Goal: Information Seeking & Learning: Learn about a topic

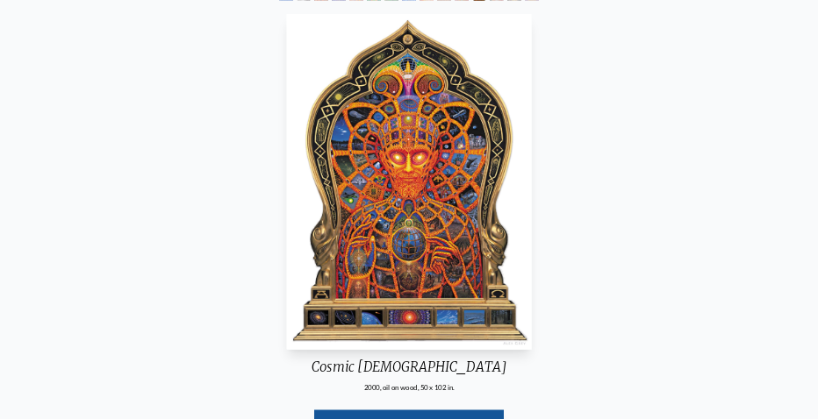
scroll to position [263, 0]
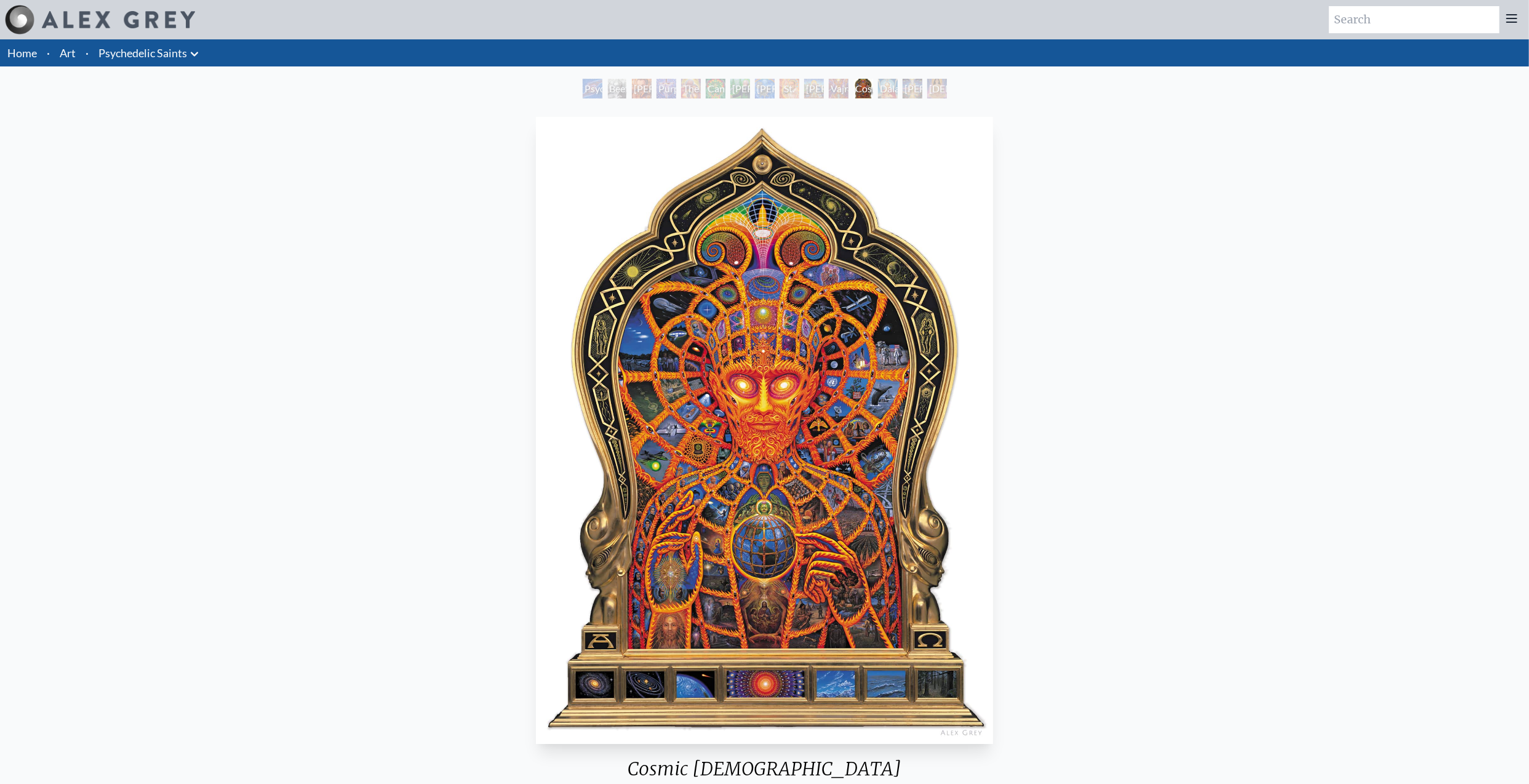
drag, startPoint x: 1344, startPoint y: 455, endPoint x: 1275, endPoint y: 231, distance: 234.4
click at [872, 92] on div "Cosmic Christ" at bounding box center [863, 88] width 20 height 20
click at [913, 93] on div "Adi Da" at bounding box center [912, 88] width 20 height 20
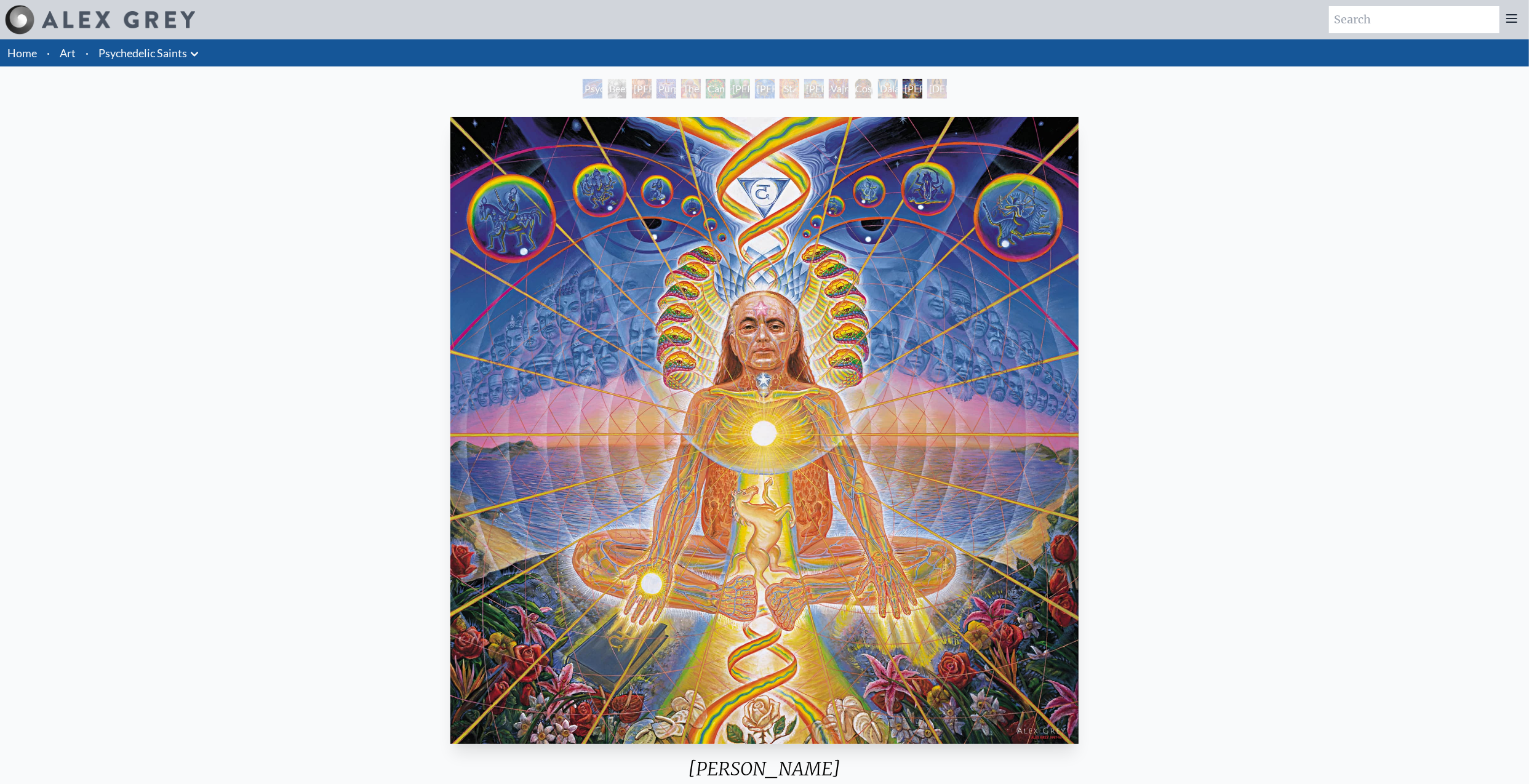
click at [939, 88] on div "Namaste" at bounding box center [937, 88] width 20 height 20
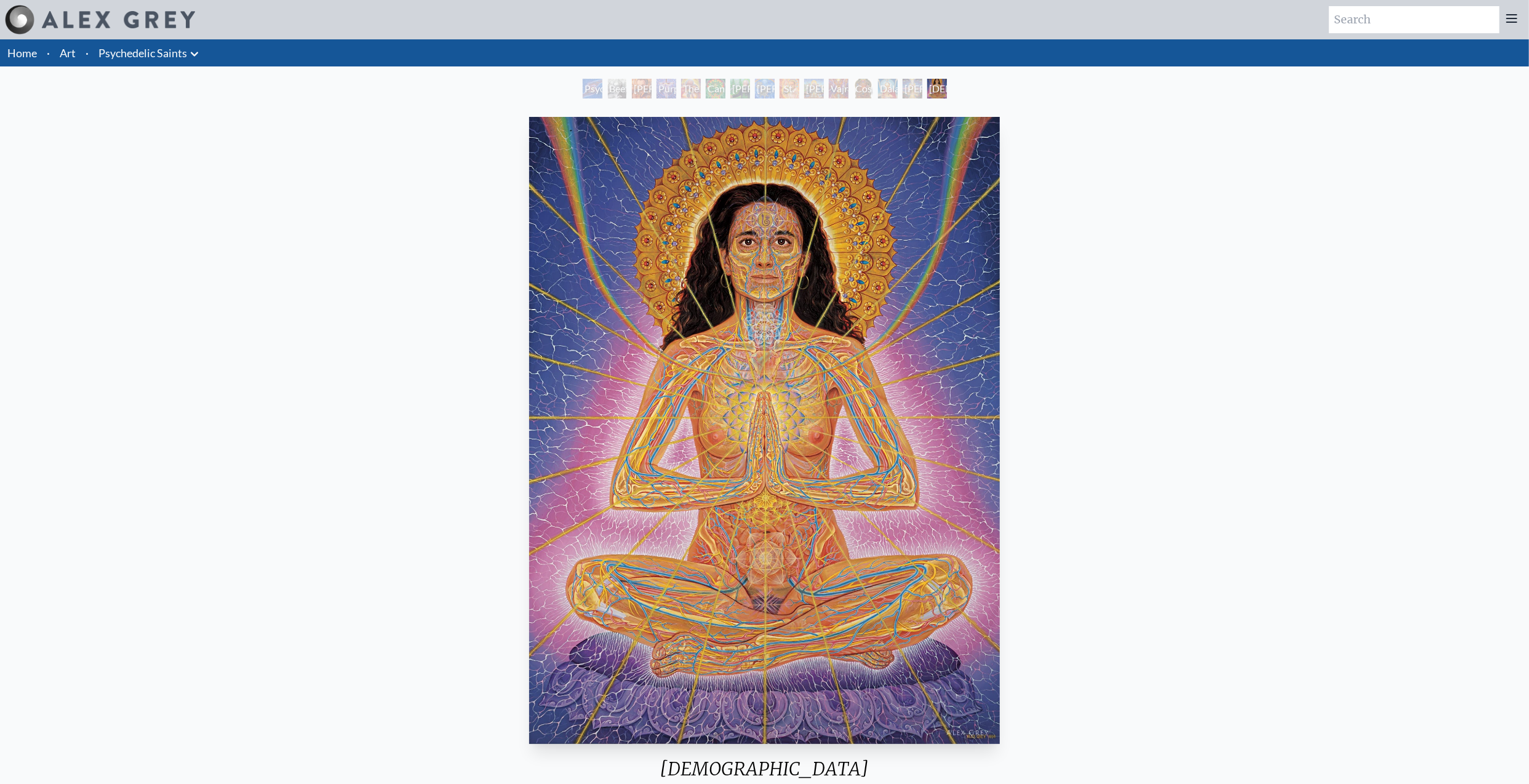
click at [868, 94] on div "Cosmic Christ" at bounding box center [863, 88] width 20 height 20
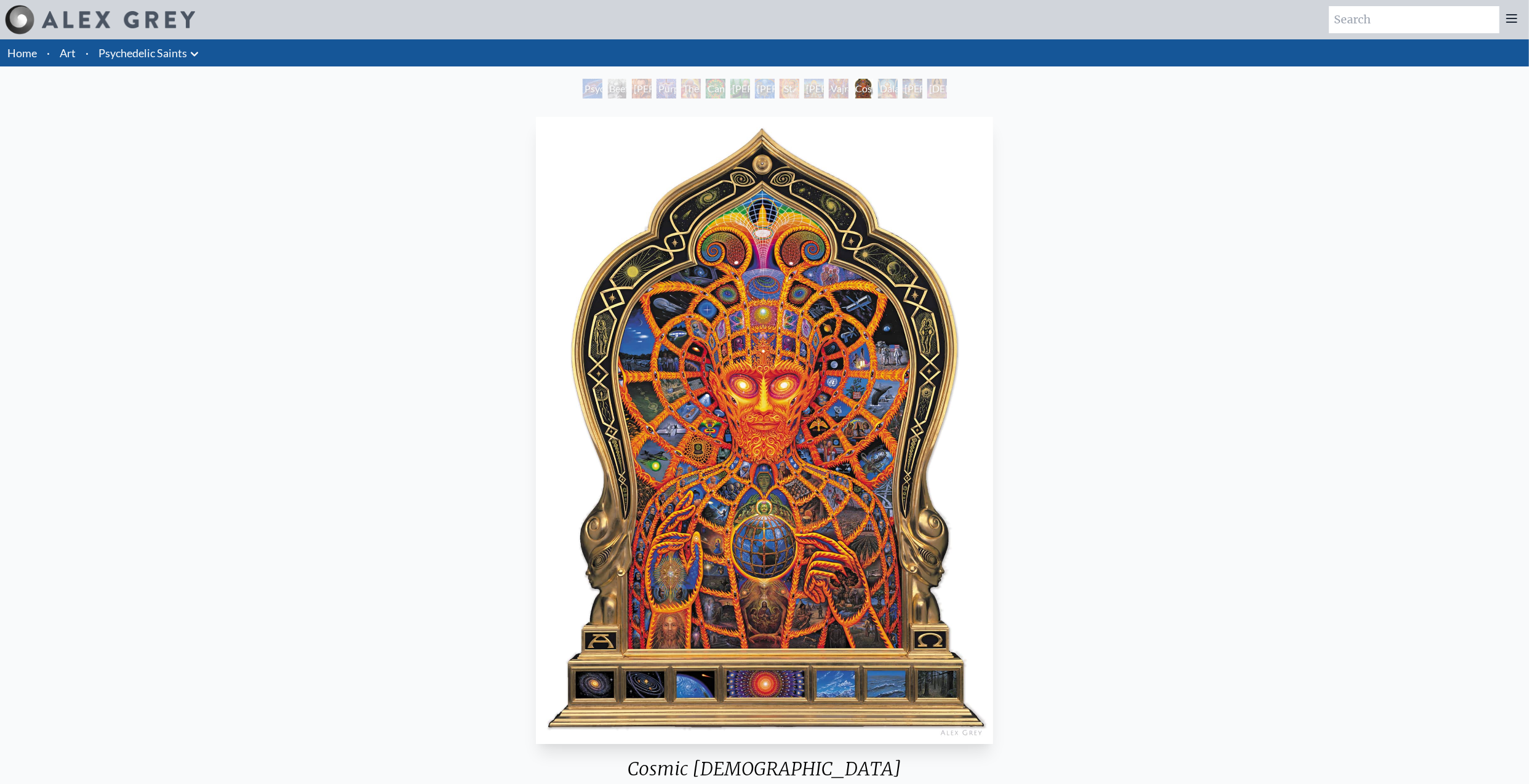
click at [813, 89] on div "Ram Dass" at bounding box center [814, 88] width 20 height 20
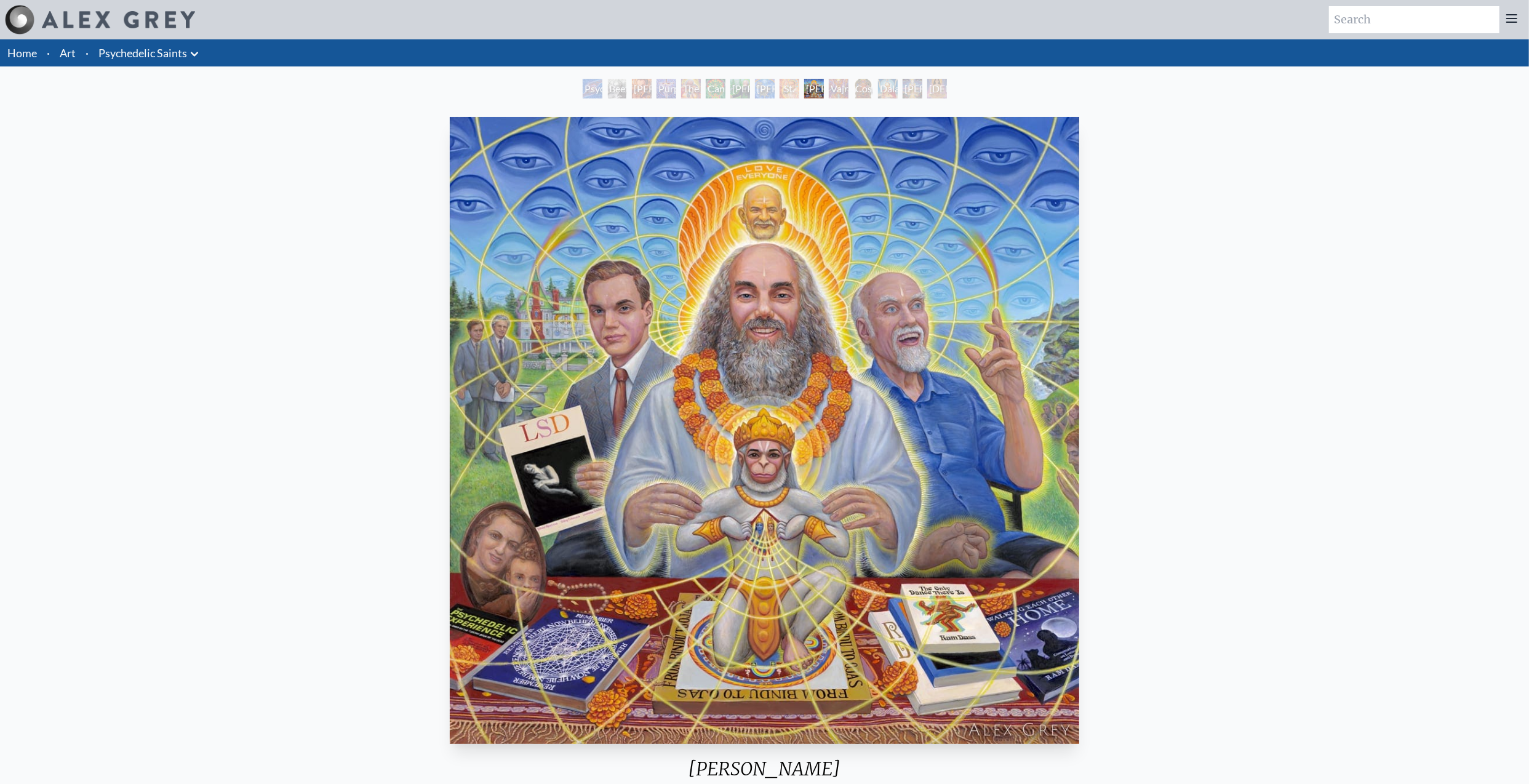
click at [780, 82] on div "St. Albert & The LSD Revelation Revolution" at bounding box center [790, 88] width 20 height 20
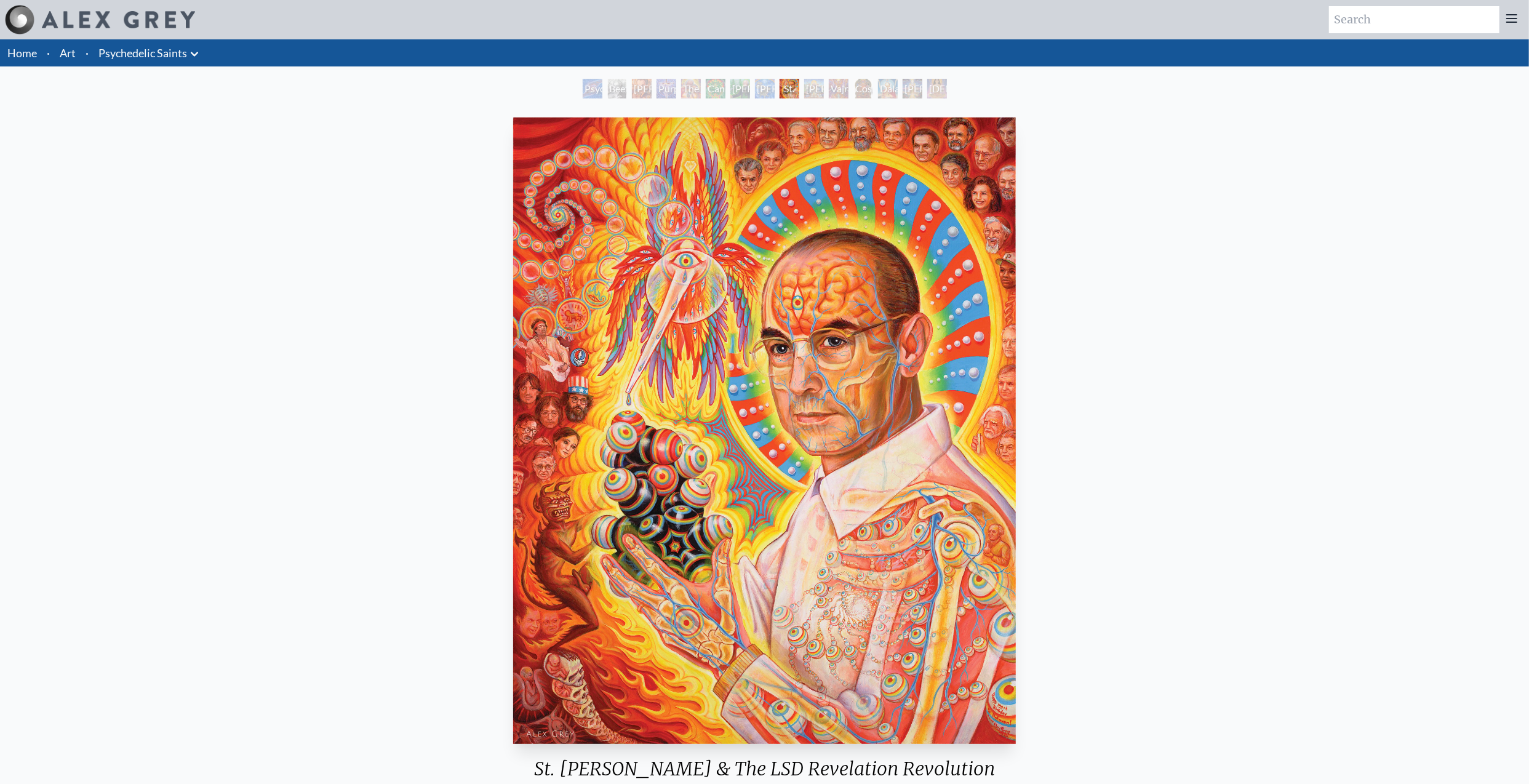
click at [681, 79] on div "The Shulgins and their Alchemical Angels" at bounding box center [691, 88] width 20 height 20
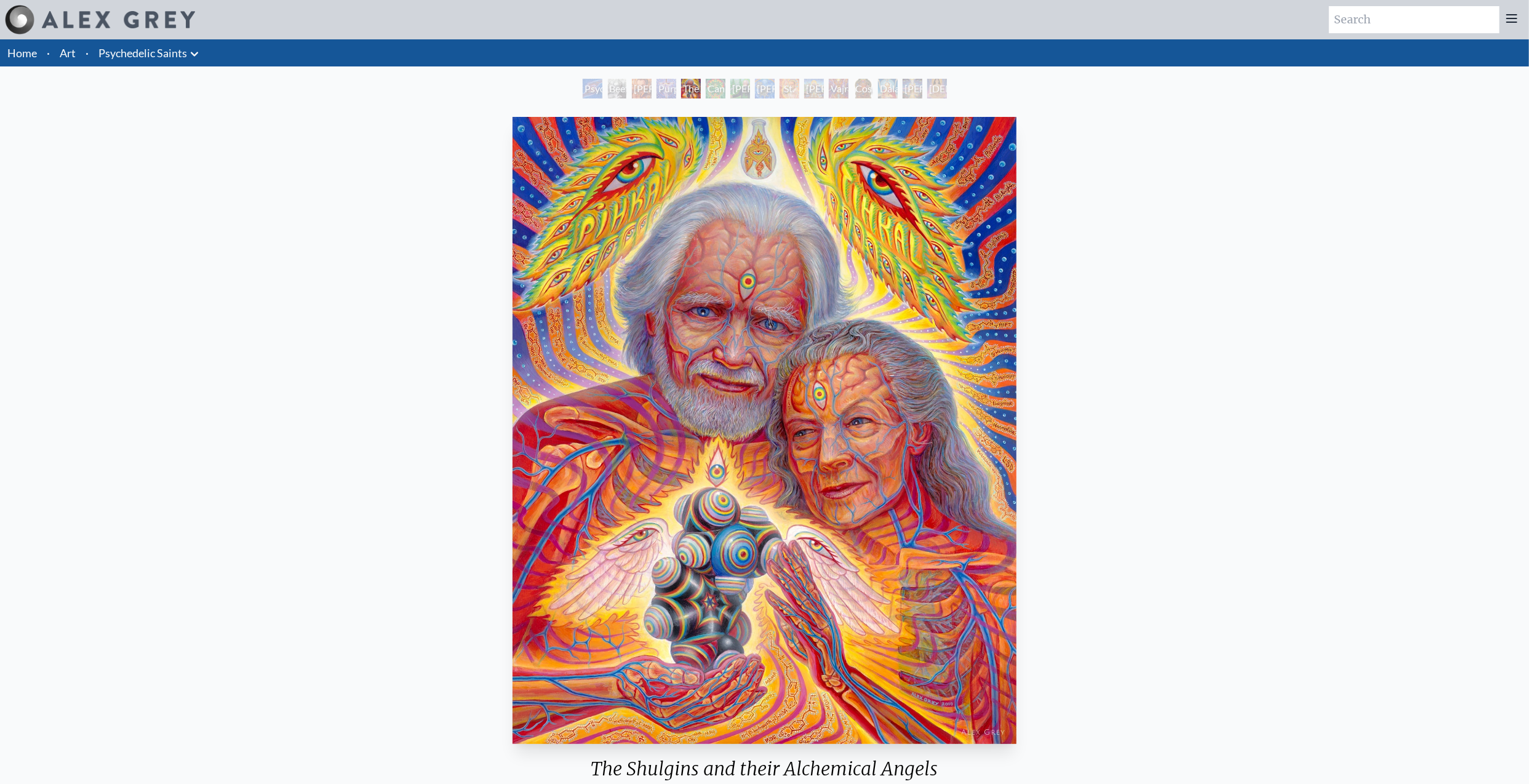
click at [676, 86] on div "Purple Jesus" at bounding box center [666, 88] width 20 height 20
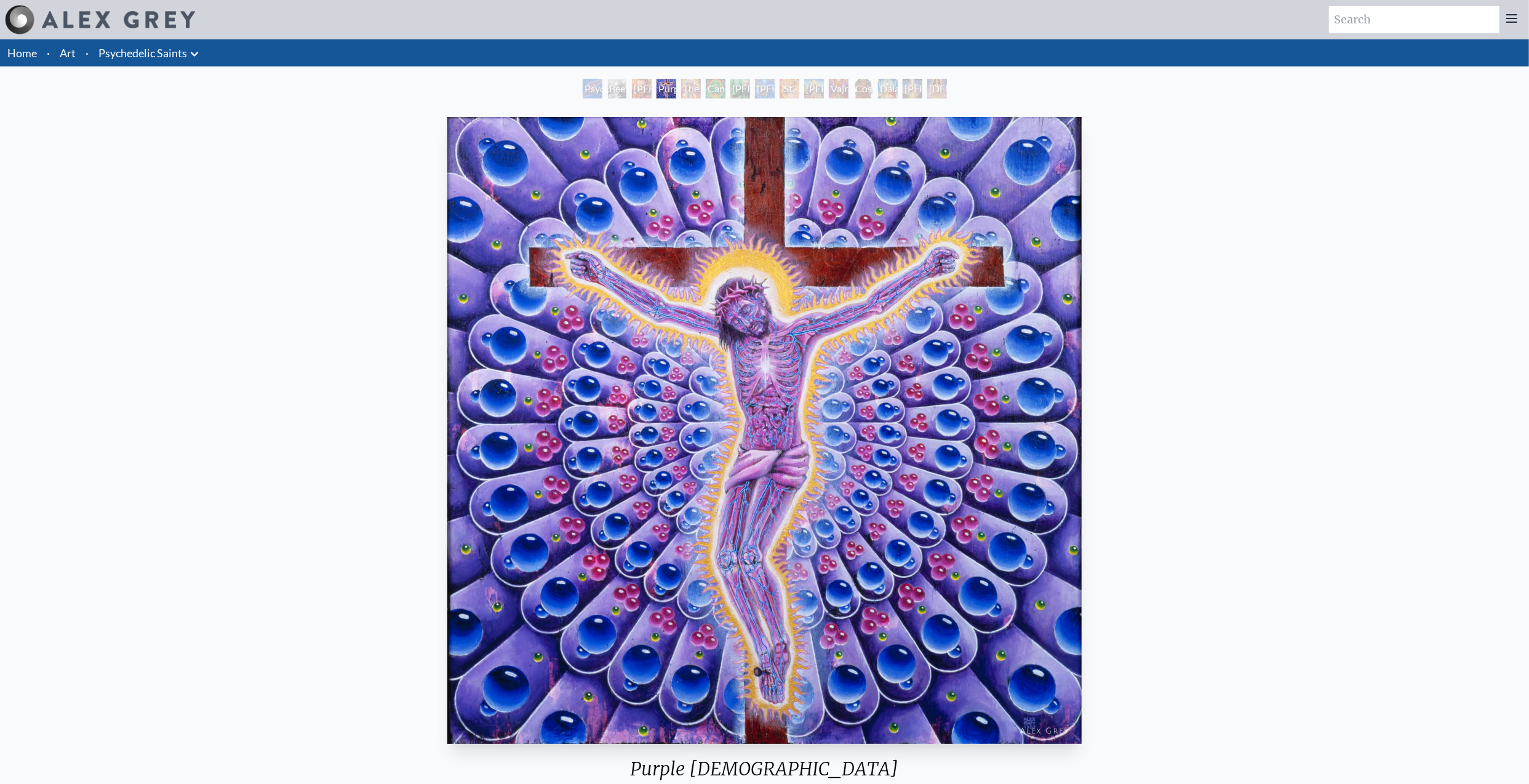
click at [652, 86] on div "Stanislav Grof M.D., Cartographer of Consciousness" at bounding box center [642, 88] width 20 height 20
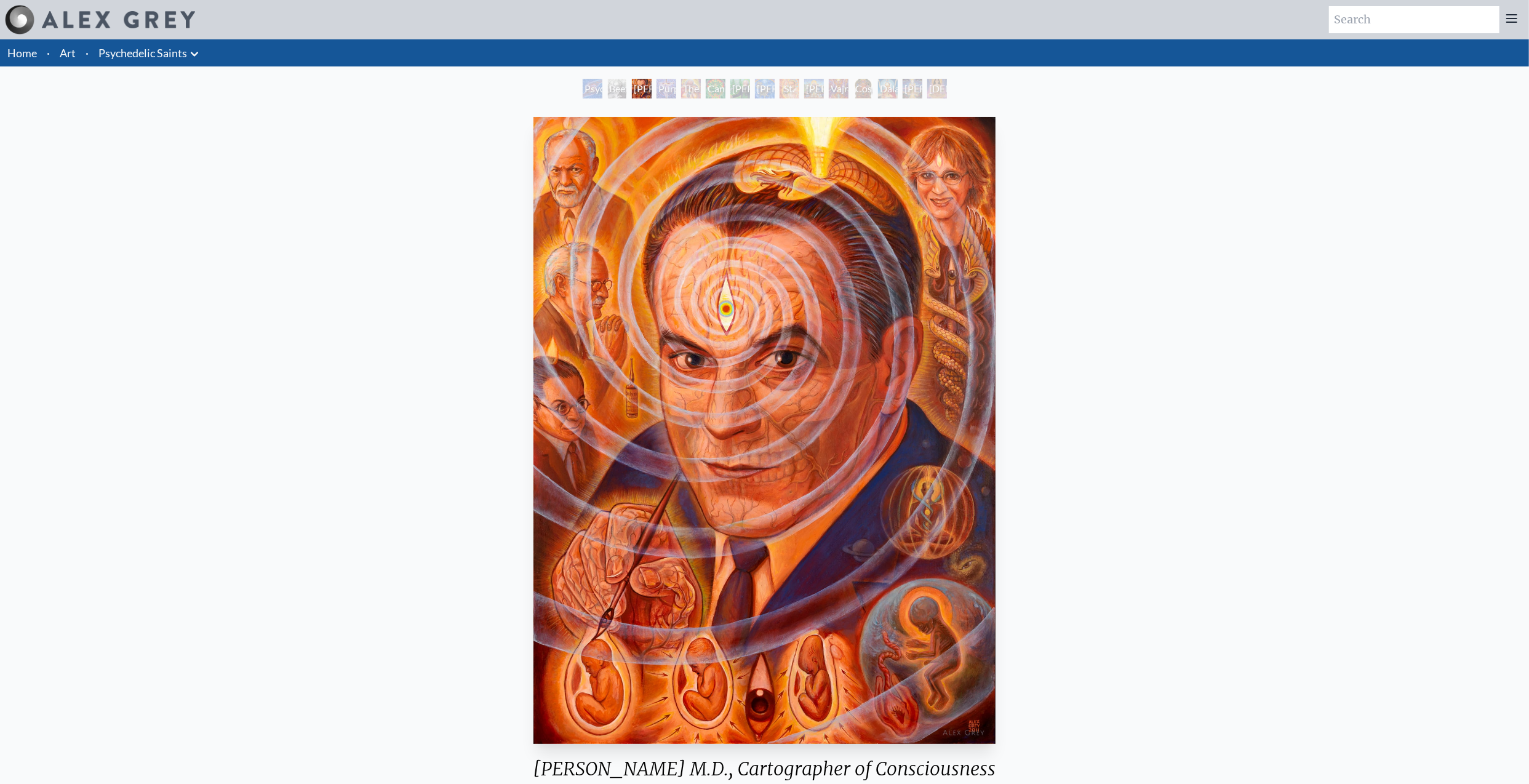
click at [632, 92] on div "Stanislav Grof M.D., Cartographer of Consciousness" at bounding box center [642, 88] width 20 height 20
click at [645, 90] on div "Stanislav Grof M.D., Cartographer of Consciousness" at bounding box center [642, 88] width 20 height 20
click at [589, 87] on div "Psychedelic Healing" at bounding box center [593, 88] width 20 height 20
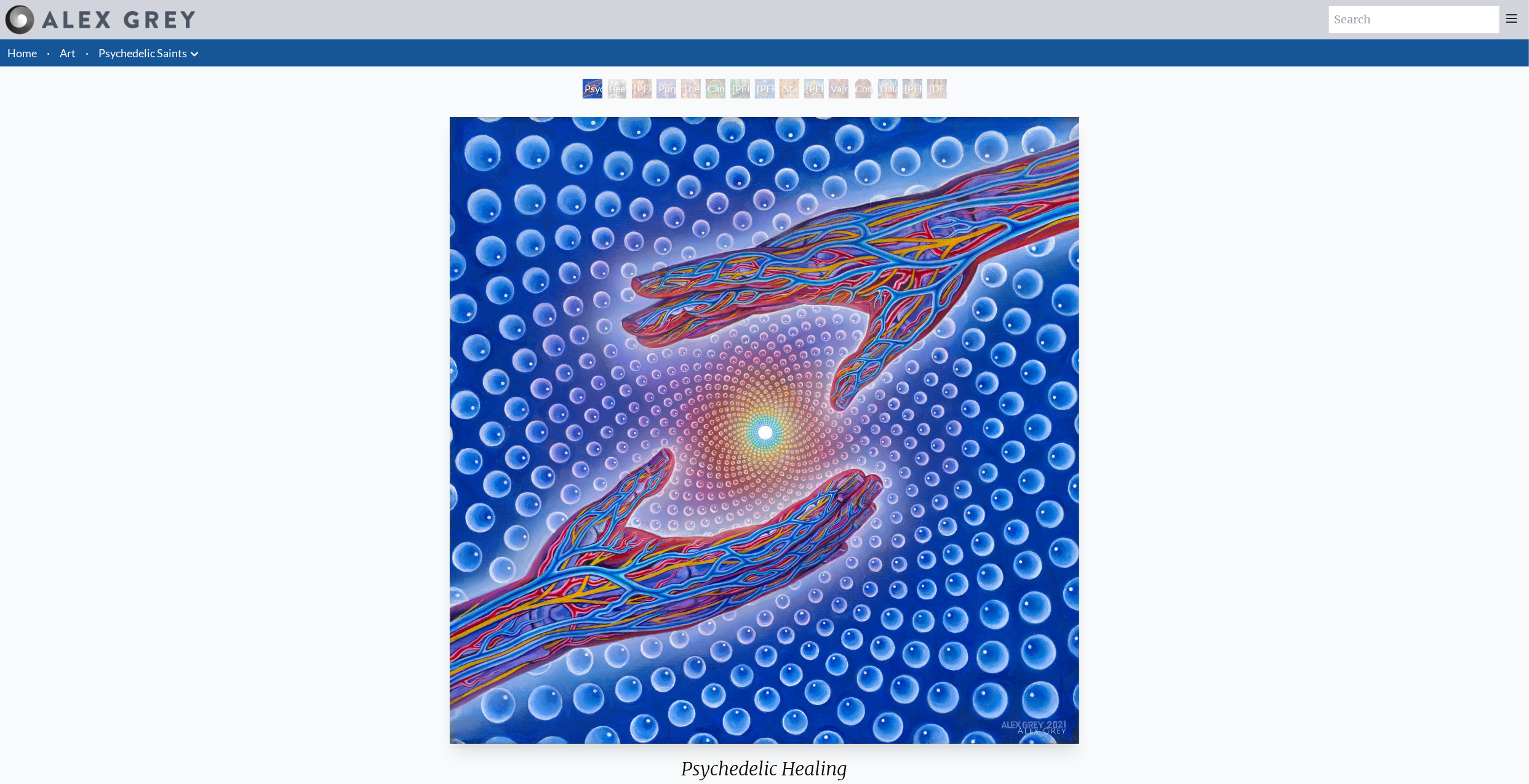
click at [122, 22] on img at bounding box center [119, 20] width 153 height 18
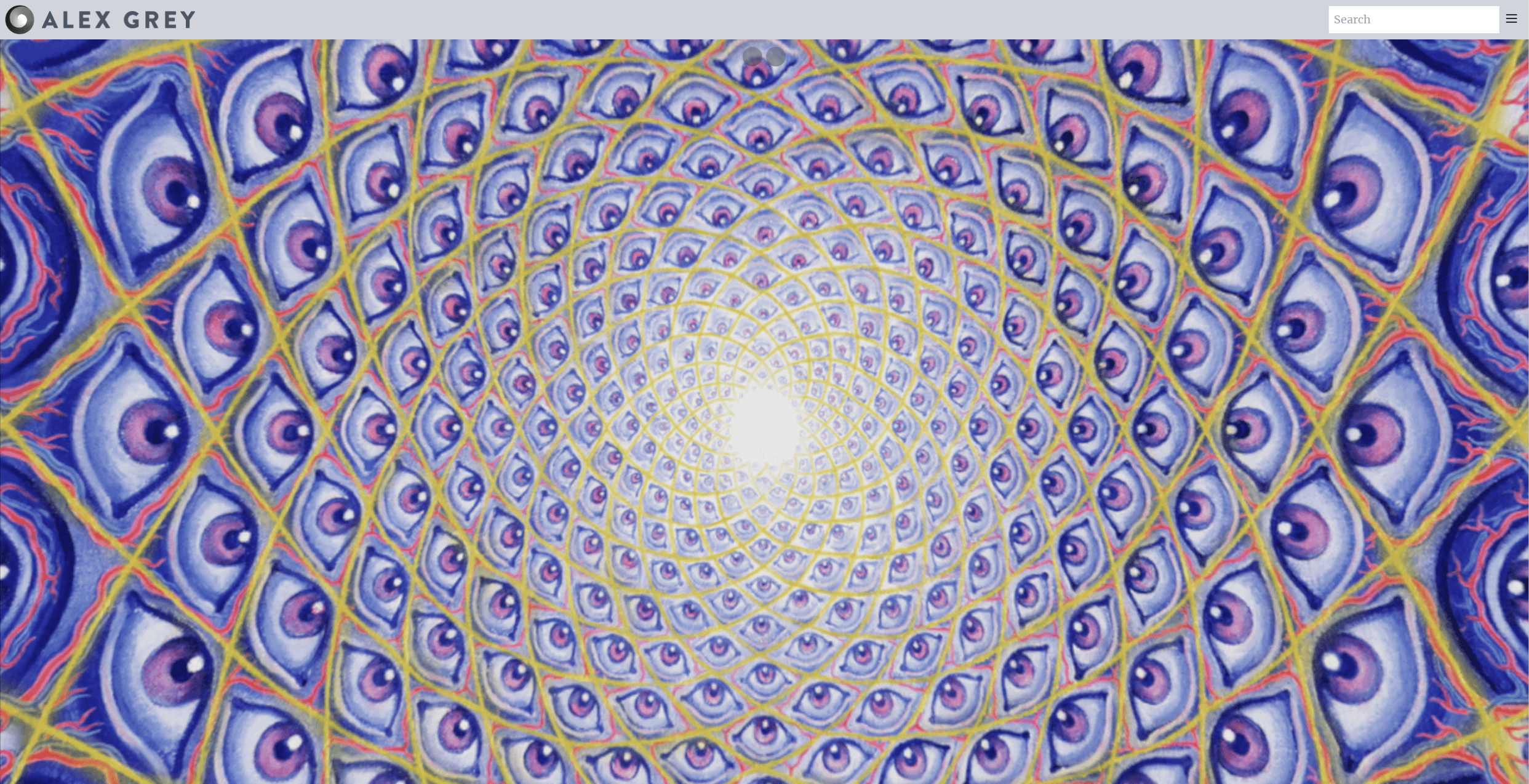
click at [911, 412] on video "Your browser does not support the video tag." at bounding box center [764, 431] width 1529 height 860
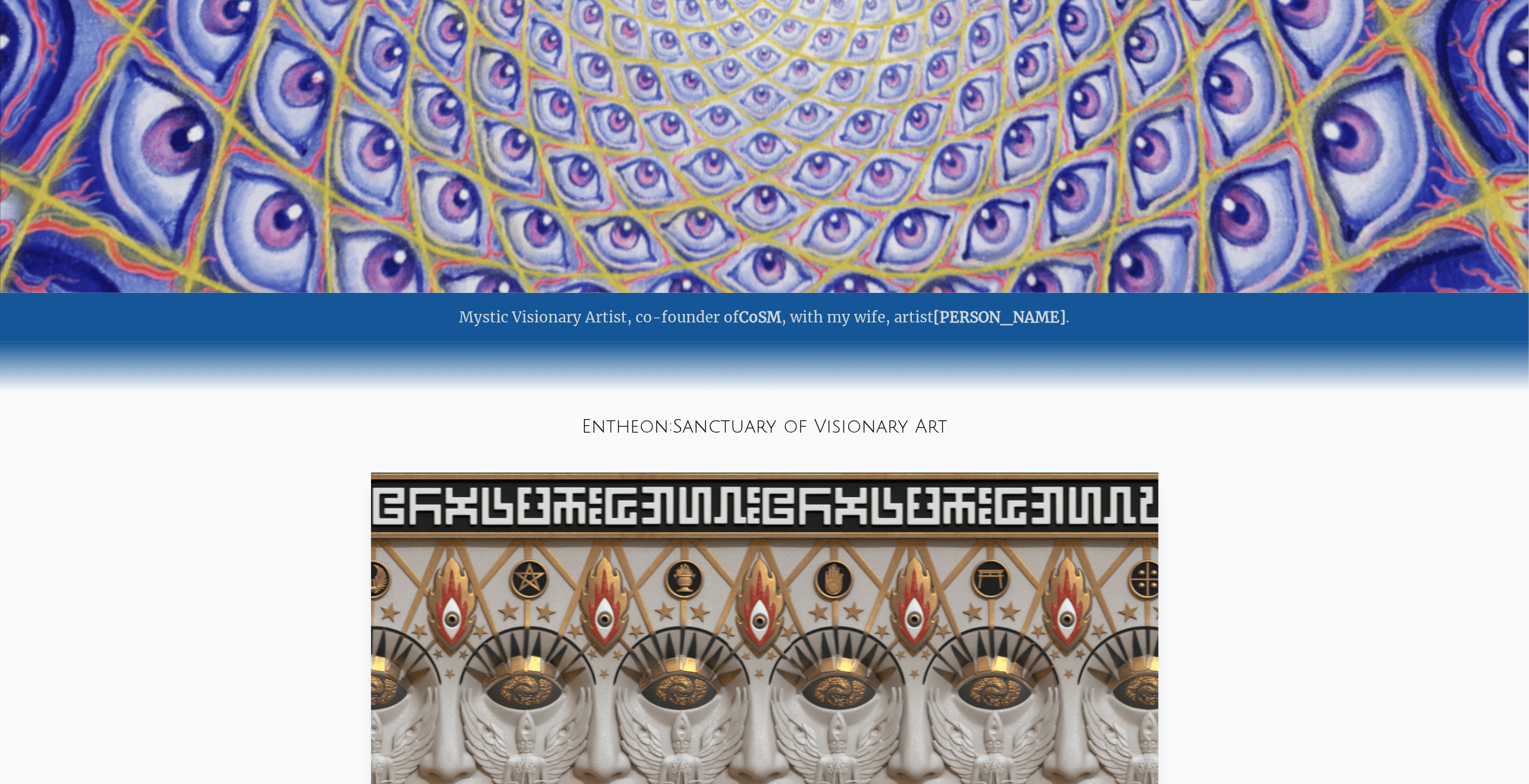
drag, startPoint x: 982, startPoint y: 271, endPoint x: 990, endPoint y: 439, distance: 168.2
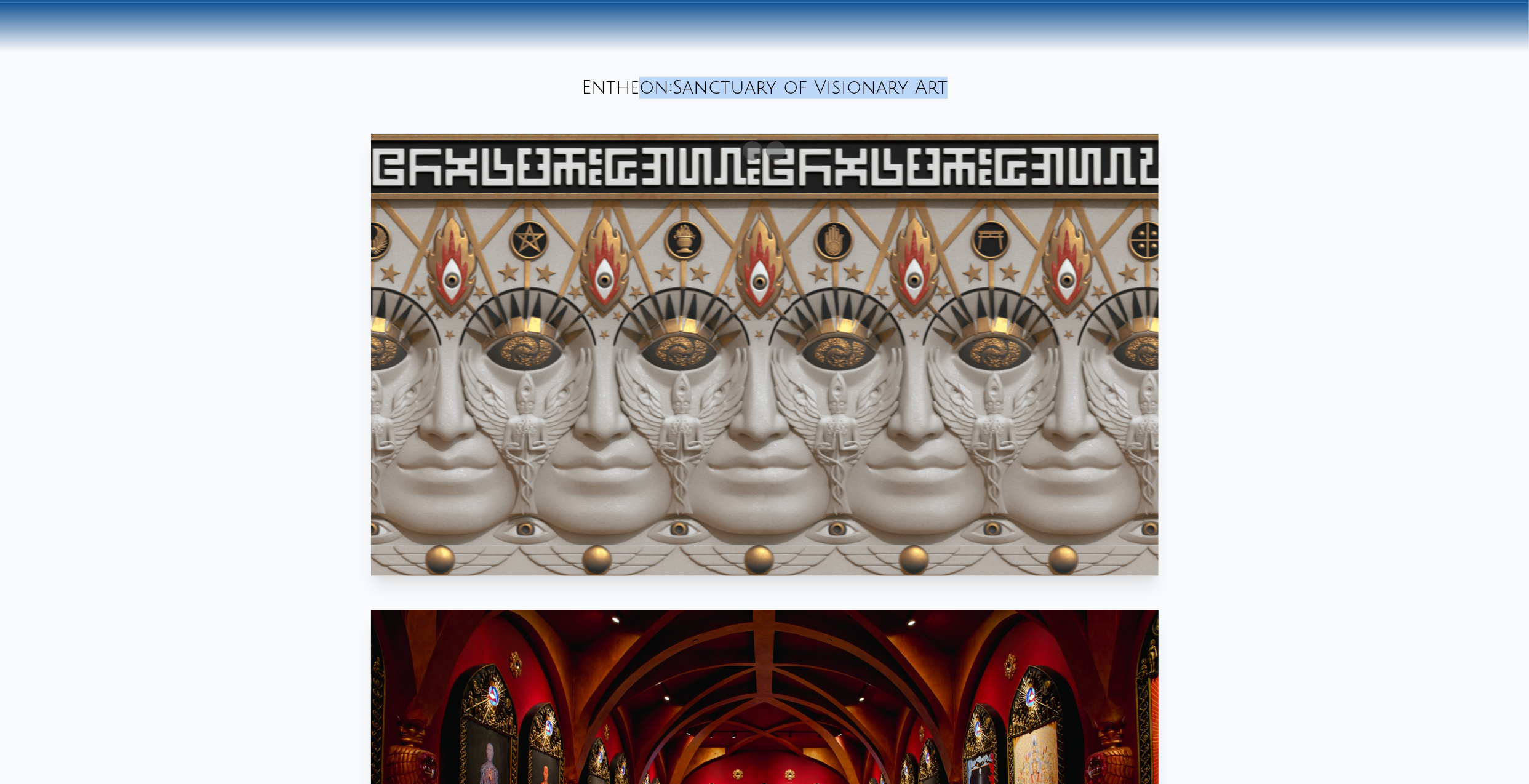
drag, startPoint x: 581, startPoint y: 85, endPoint x: 980, endPoint y: 89, distance: 399.0
click at [980, 89] on div "Entheon: Sanctuary of Visionary Art" at bounding box center [764, 88] width 1529 height 42
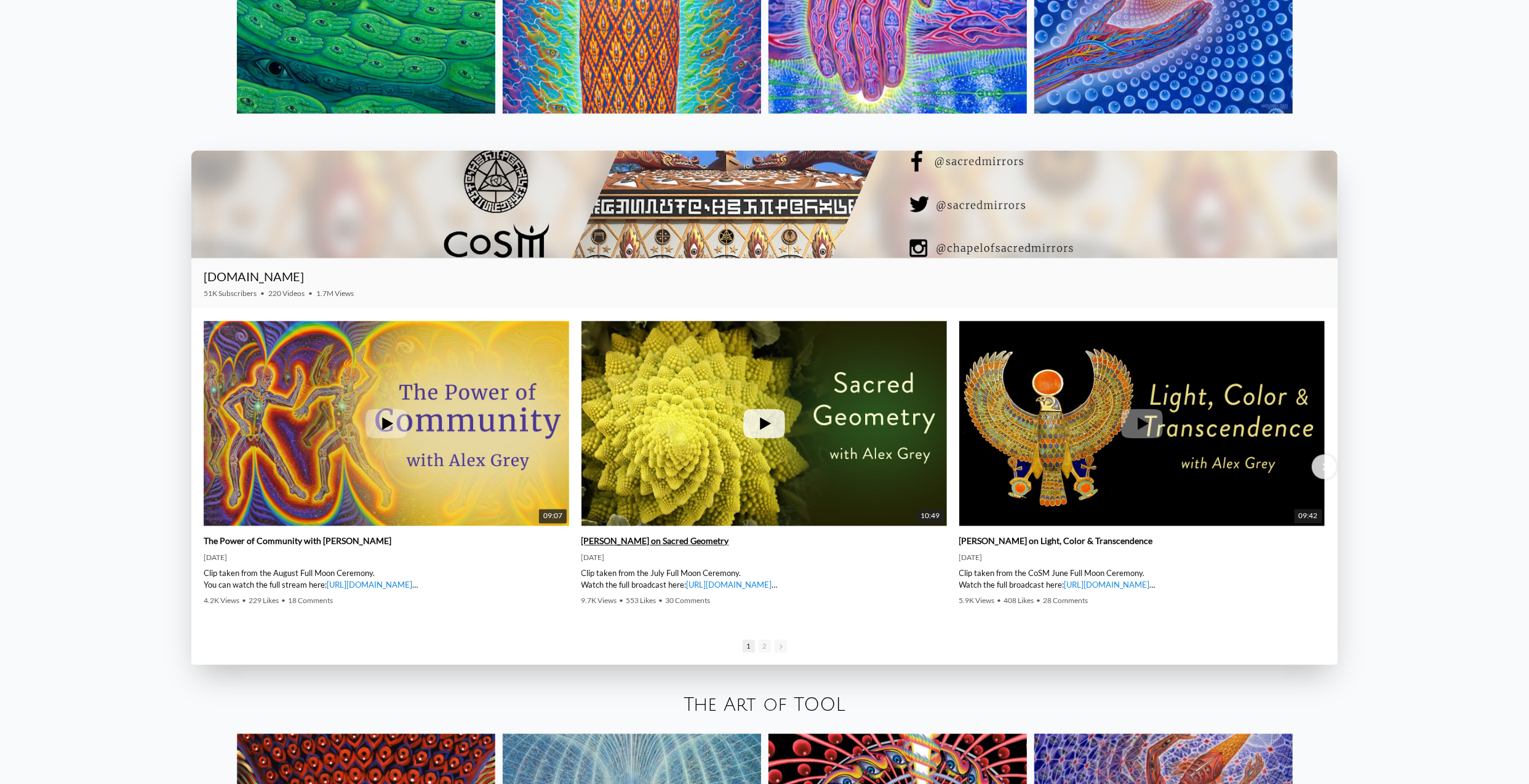
scroll to position [2182, 0]
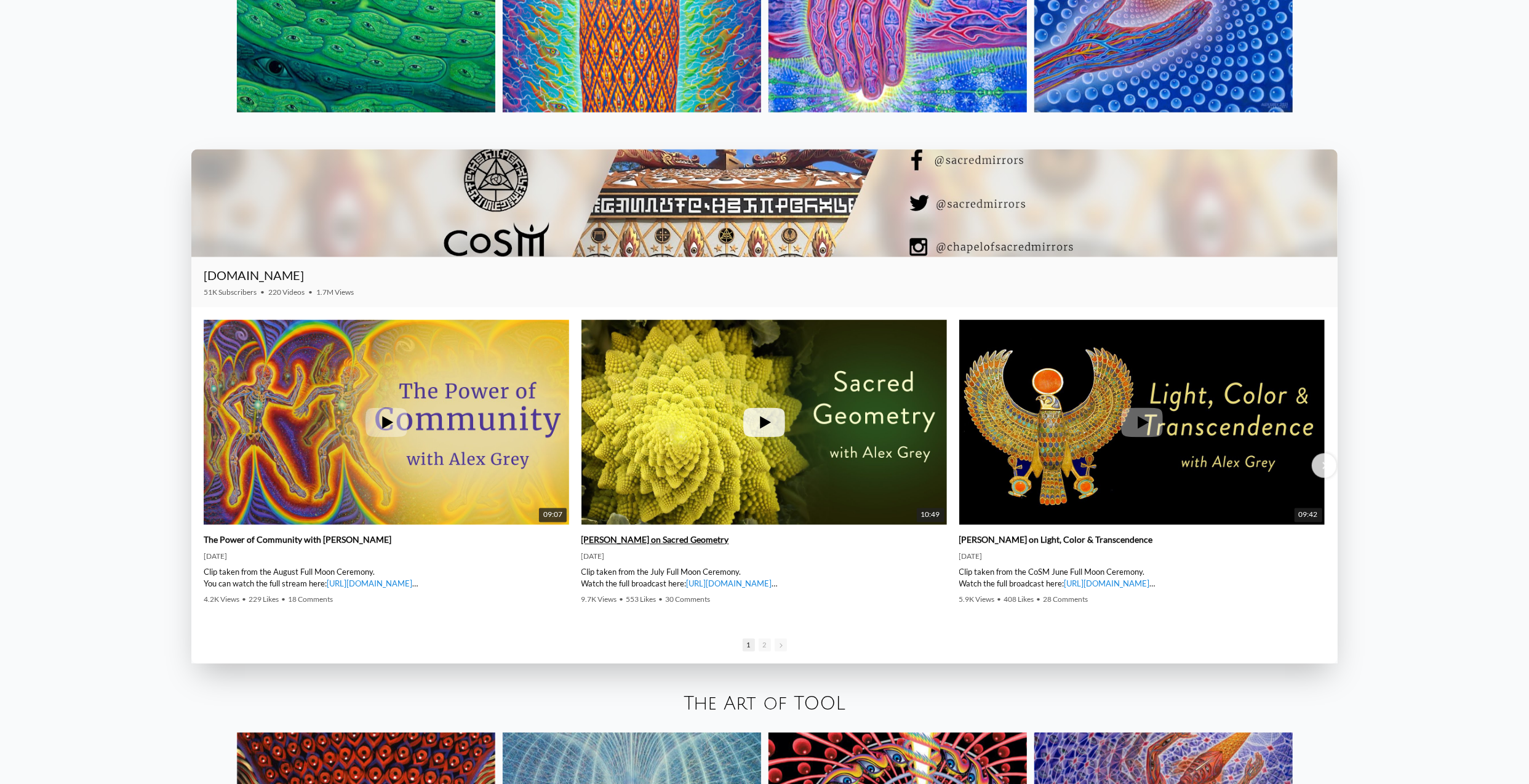
click at [624, 421] on img at bounding box center [764, 422] width 365 height 205
